Goal: Navigation & Orientation: Find specific page/section

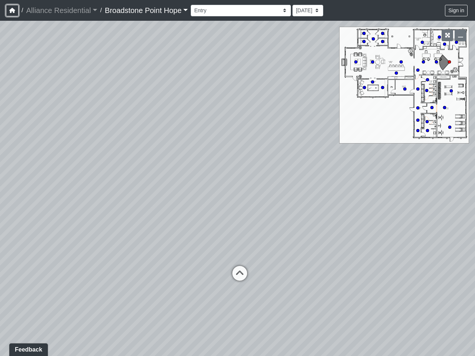
click at [12, 10] on icon "button" at bounding box center [12, 10] width 6 height 5
click at [457, 10] on button "Sign in" at bounding box center [456, 11] width 23 height 12
click at [447, 35] on icon "button" at bounding box center [447, 35] width 5 height 5
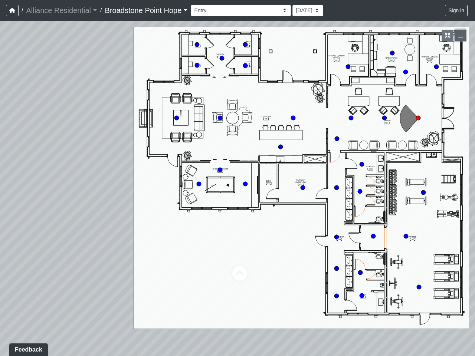
click at [460, 35] on icon "button" at bounding box center [460, 35] width 5 height 5
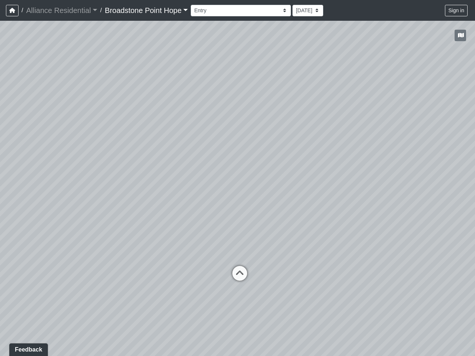
click at [240, 274] on icon at bounding box center [240, 277] width 22 height 22
select select "1P4wVwcorfVn2bmoC4dF4X"
